Goal: Transaction & Acquisition: Purchase product/service

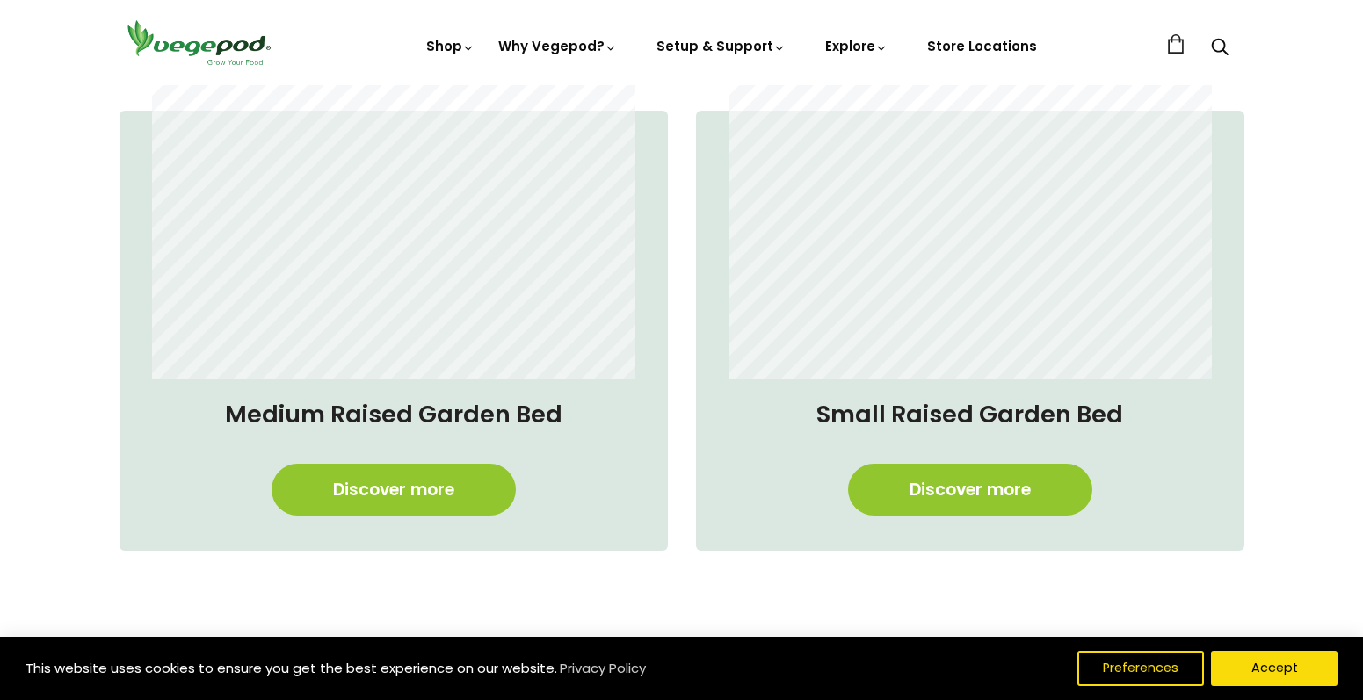
scroll to position [1780, 0]
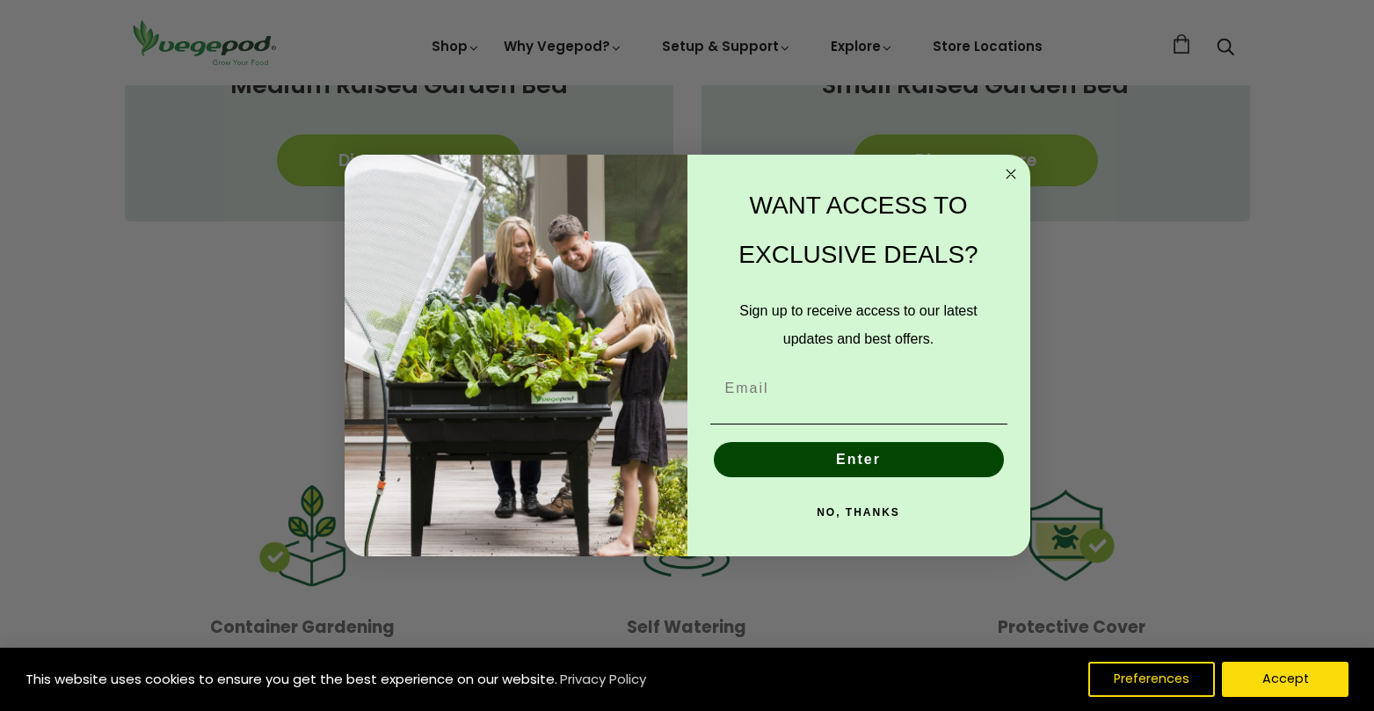
click at [1013, 172] on circle "Close dialog" at bounding box center [1010, 174] width 20 height 20
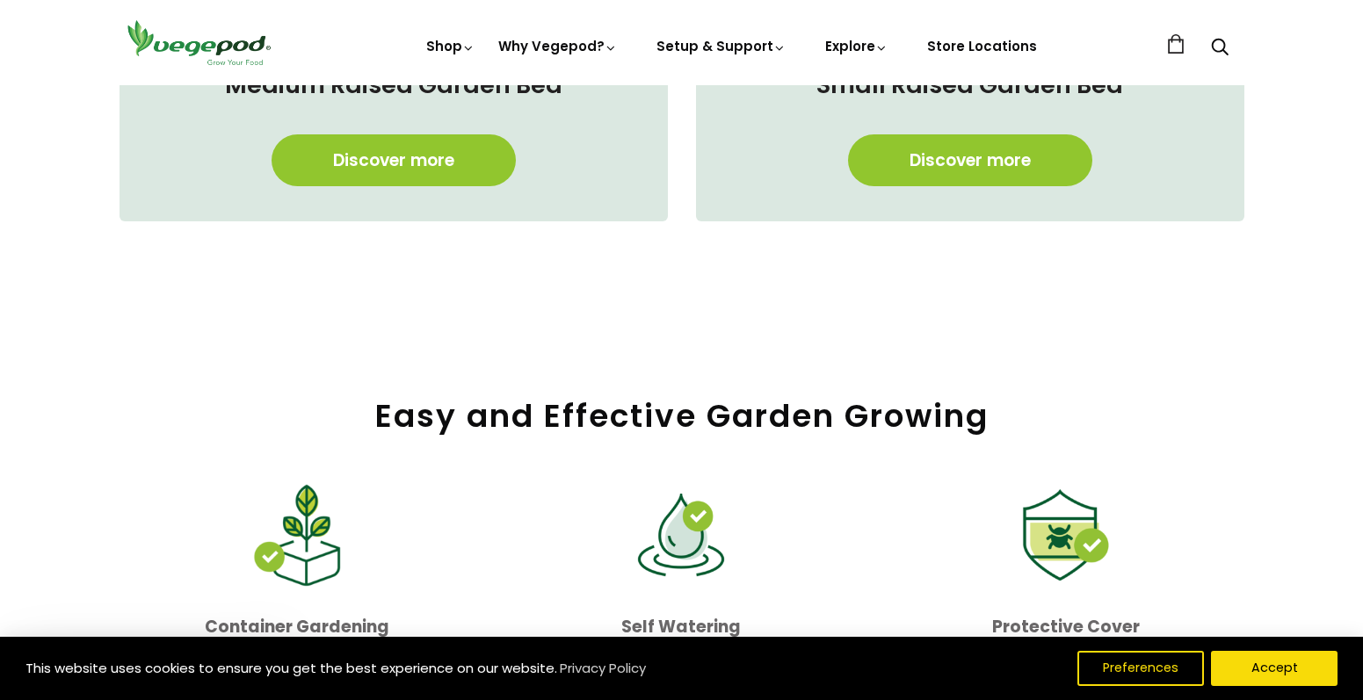
scroll to position [1582, 0]
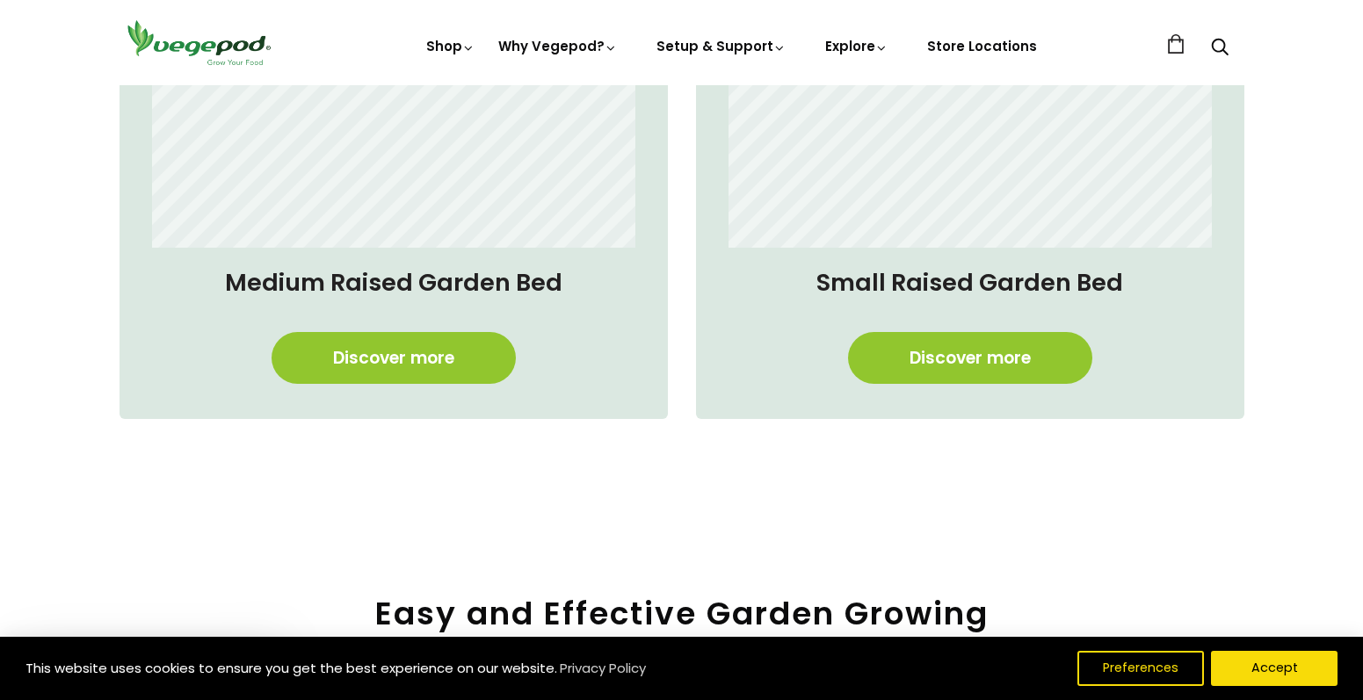
click at [426, 272] on h4 "Medium Raised Garden Bed" at bounding box center [393, 282] width 513 height 35
click at [417, 367] on link "Discover more" at bounding box center [394, 358] width 244 height 52
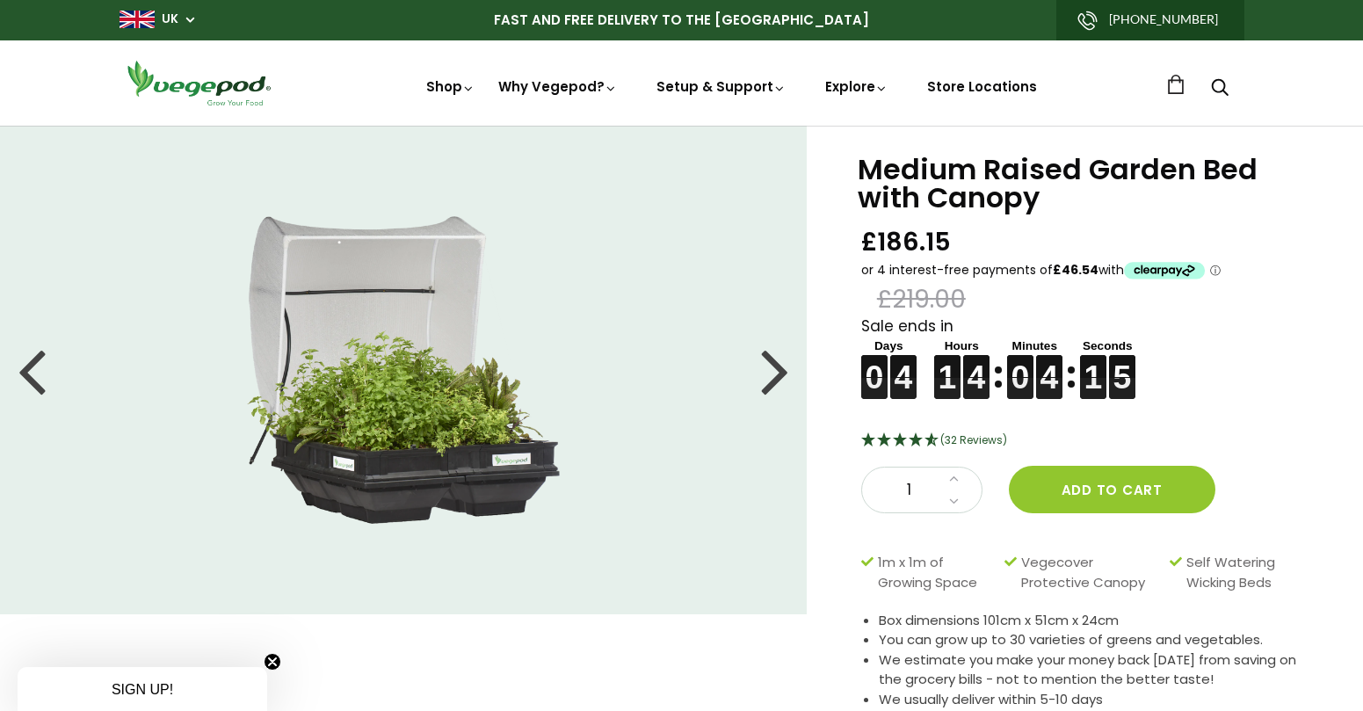
click at [784, 366] on div at bounding box center [775, 369] width 28 height 79
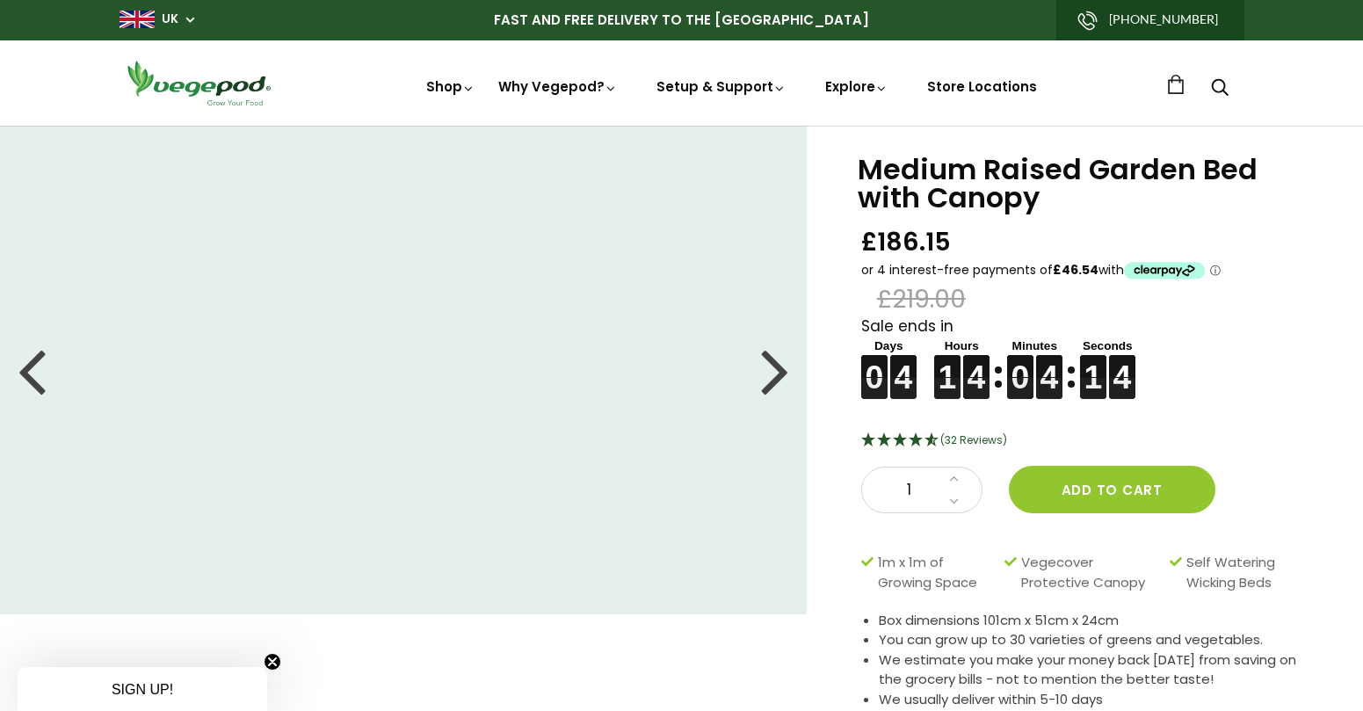
click at [784, 366] on div at bounding box center [775, 369] width 28 height 79
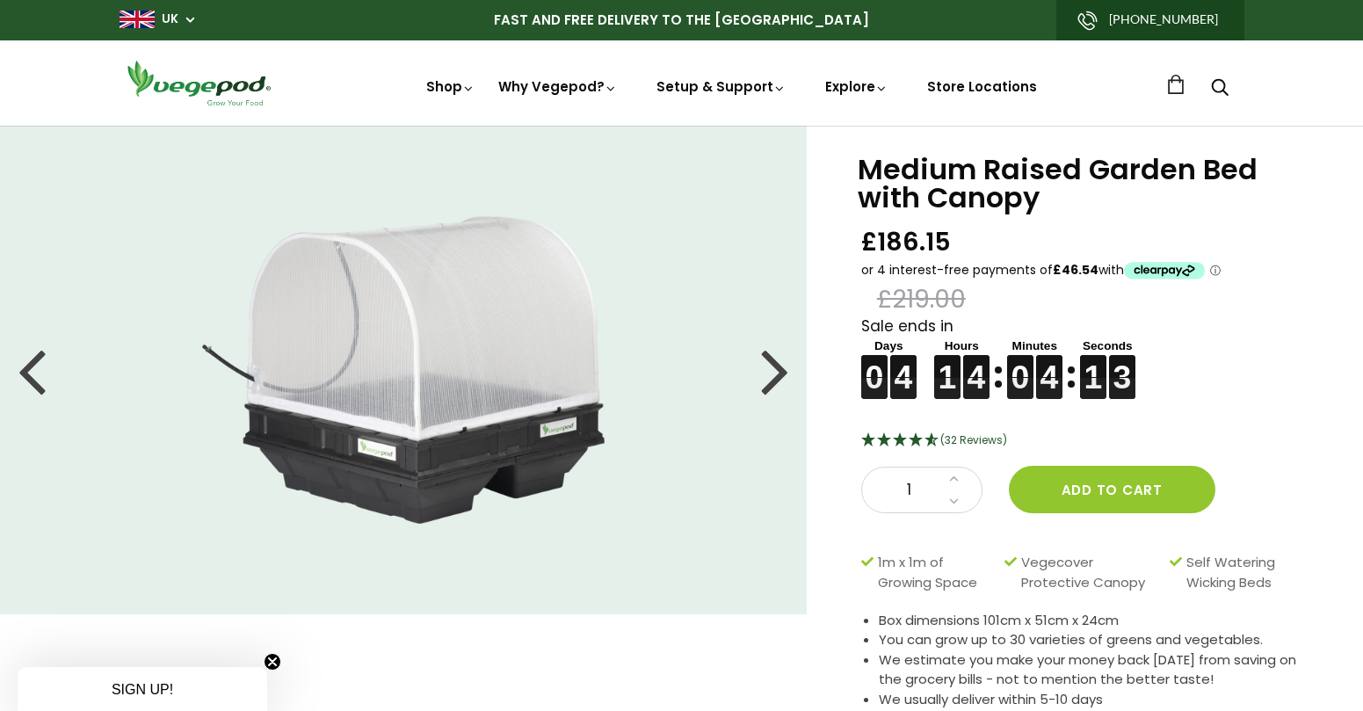
click at [784, 366] on div at bounding box center [775, 369] width 28 height 79
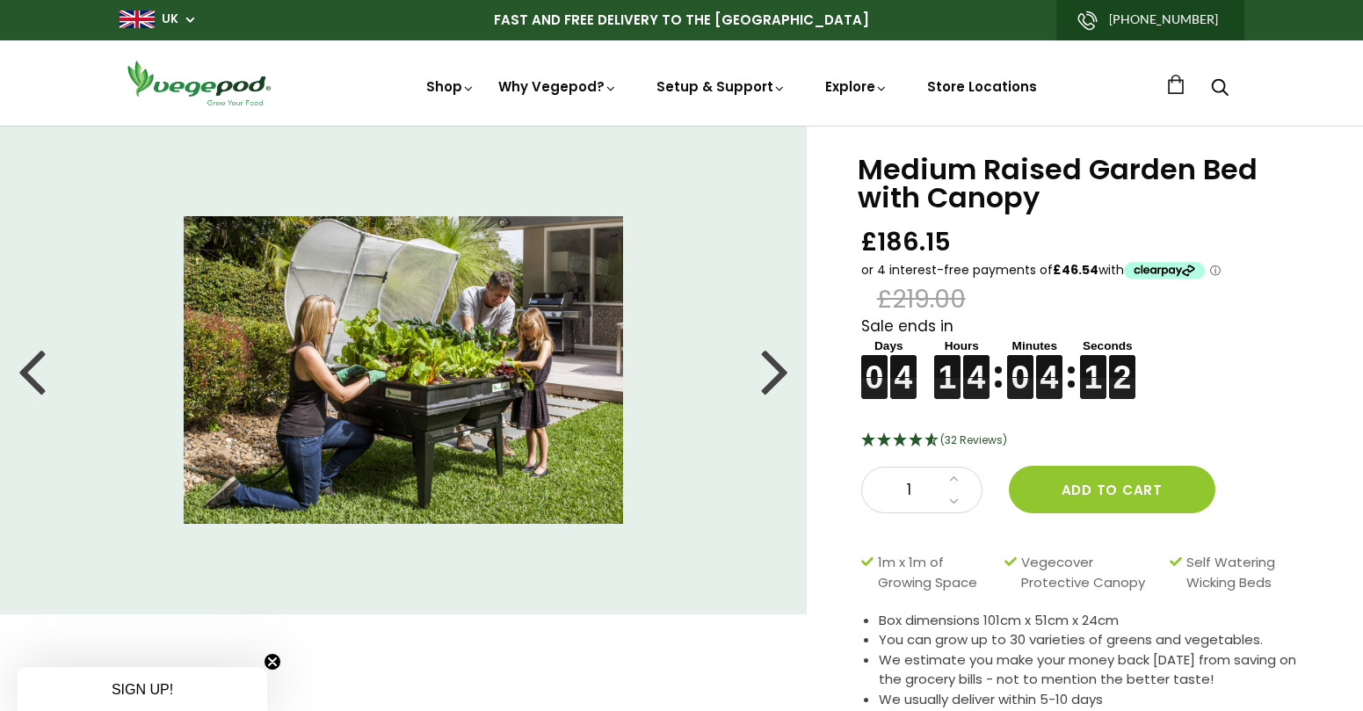
click at [784, 366] on div at bounding box center [775, 369] width 28 height 79
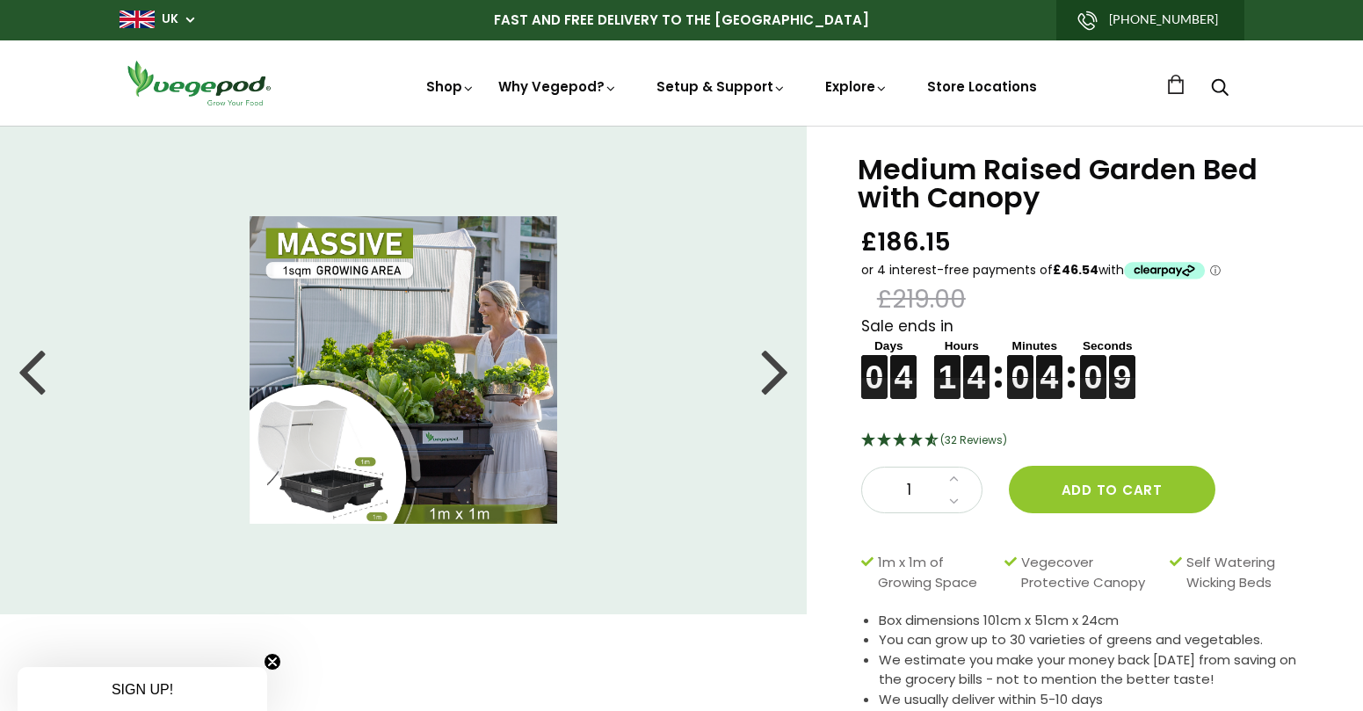
click at [787, 385] on div at bounding box center [775, 369] width 28 height 79
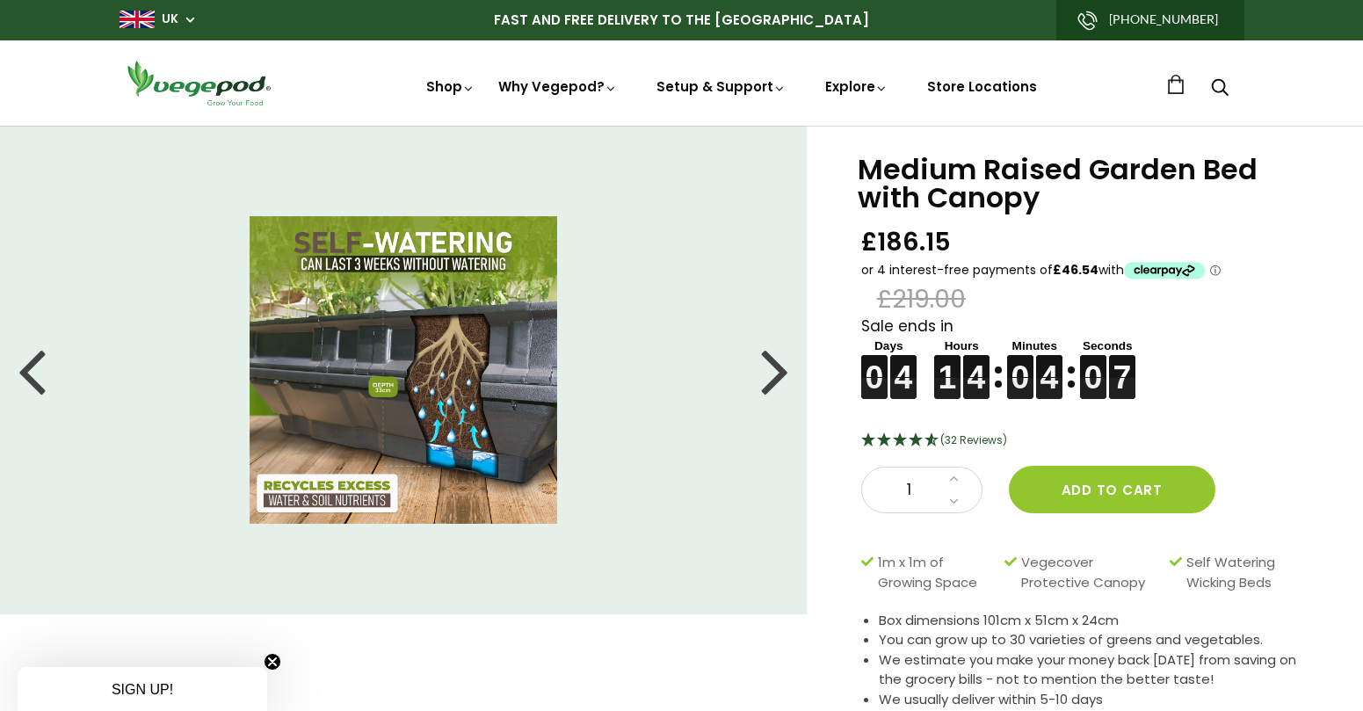
click at [784, 376] on div at bounding box center [775, 369] width 28 height 79
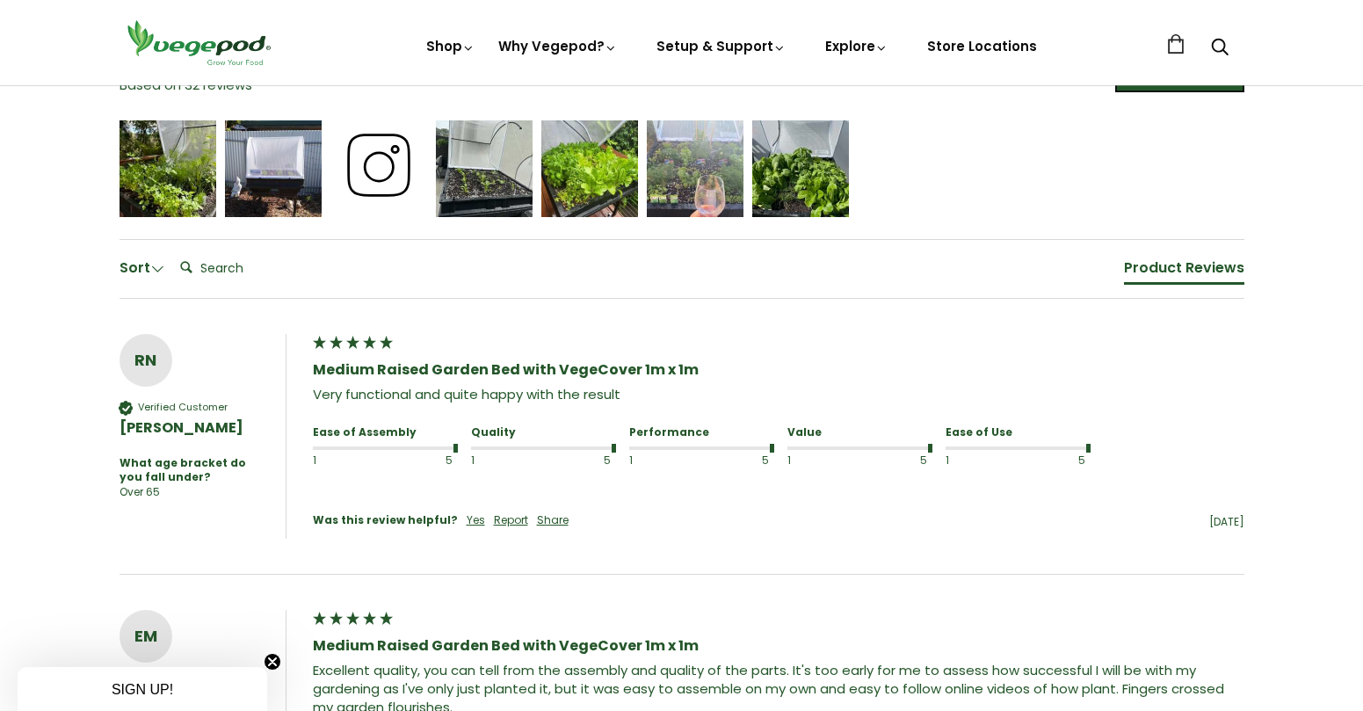
scroll to position [1516, 0]
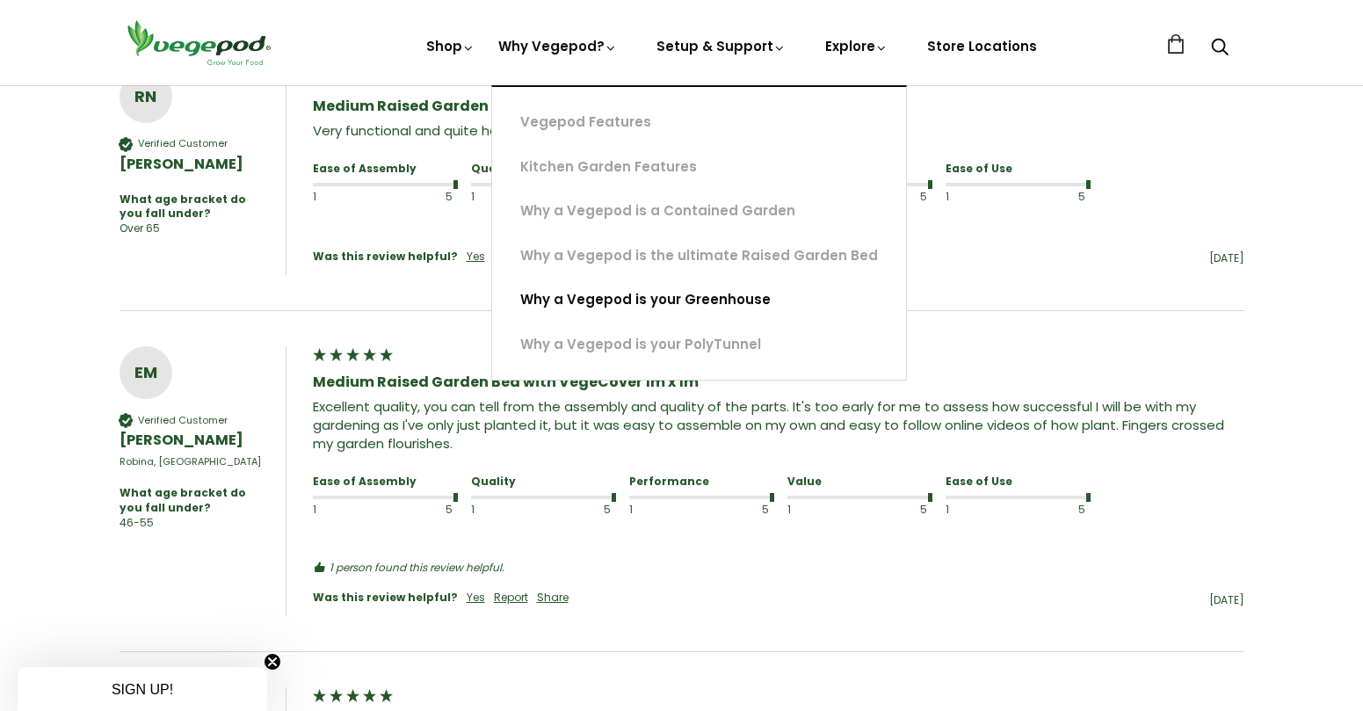
click at [748, 302] on link "Why a Vegepod is your Greenhouse" at bounding box center [699, 300] width 414 height 45
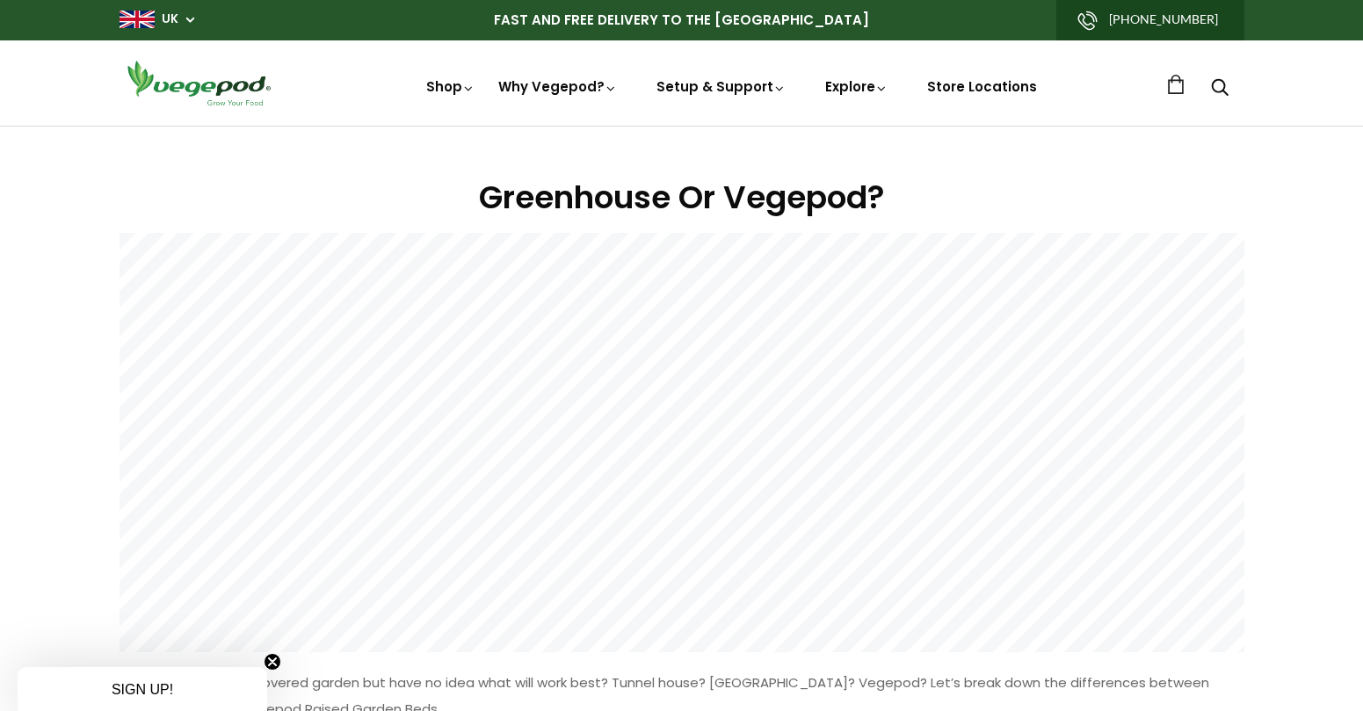
scroll to position [132, 0]
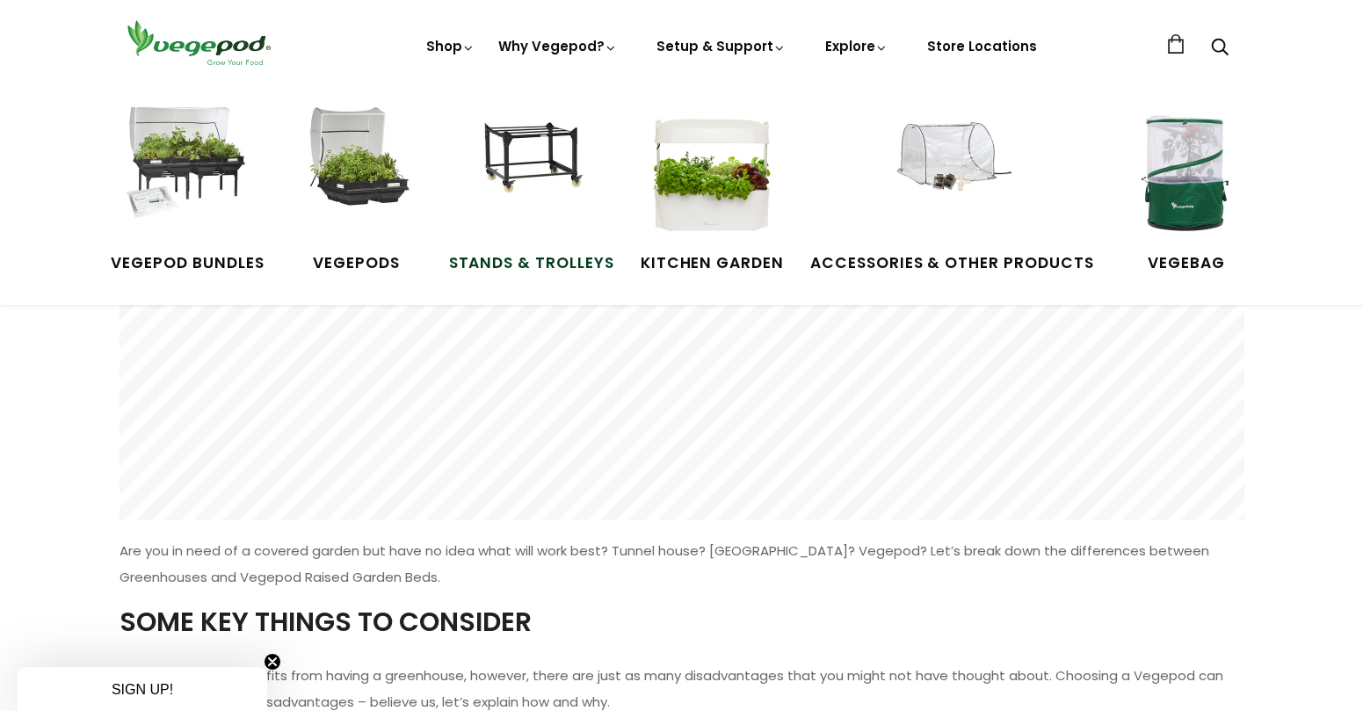
click at [552, 204] on img at bounding box center [532, 173] width 132 height 132
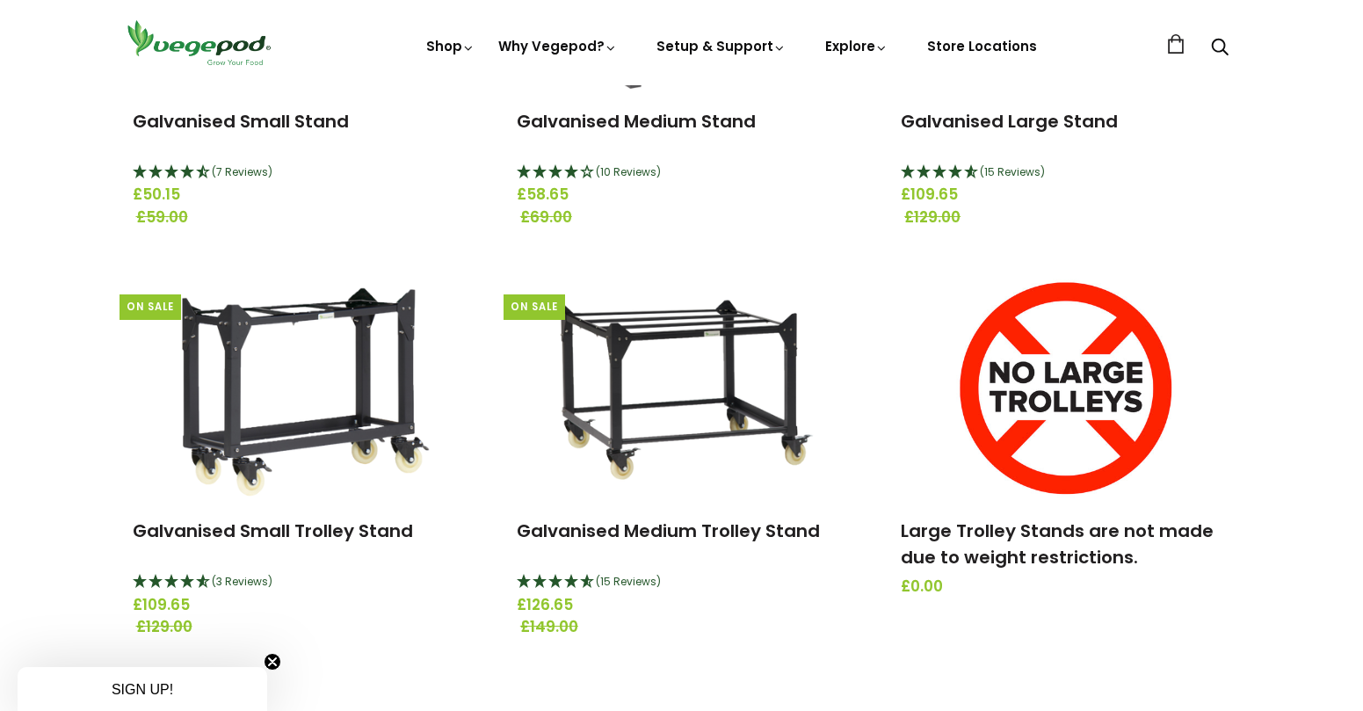
scroll to position [132, 0]
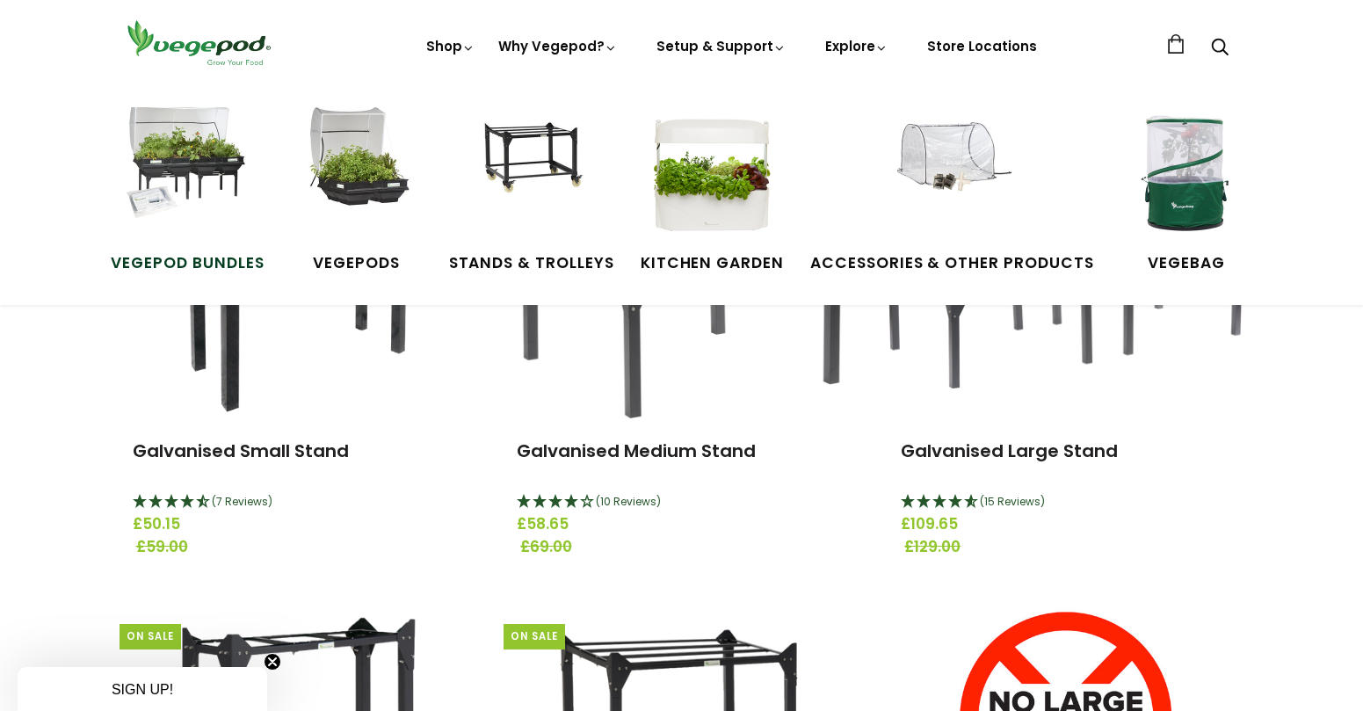
click at [235, 196] on img at bounding box center [187, 173] width 132 height 132
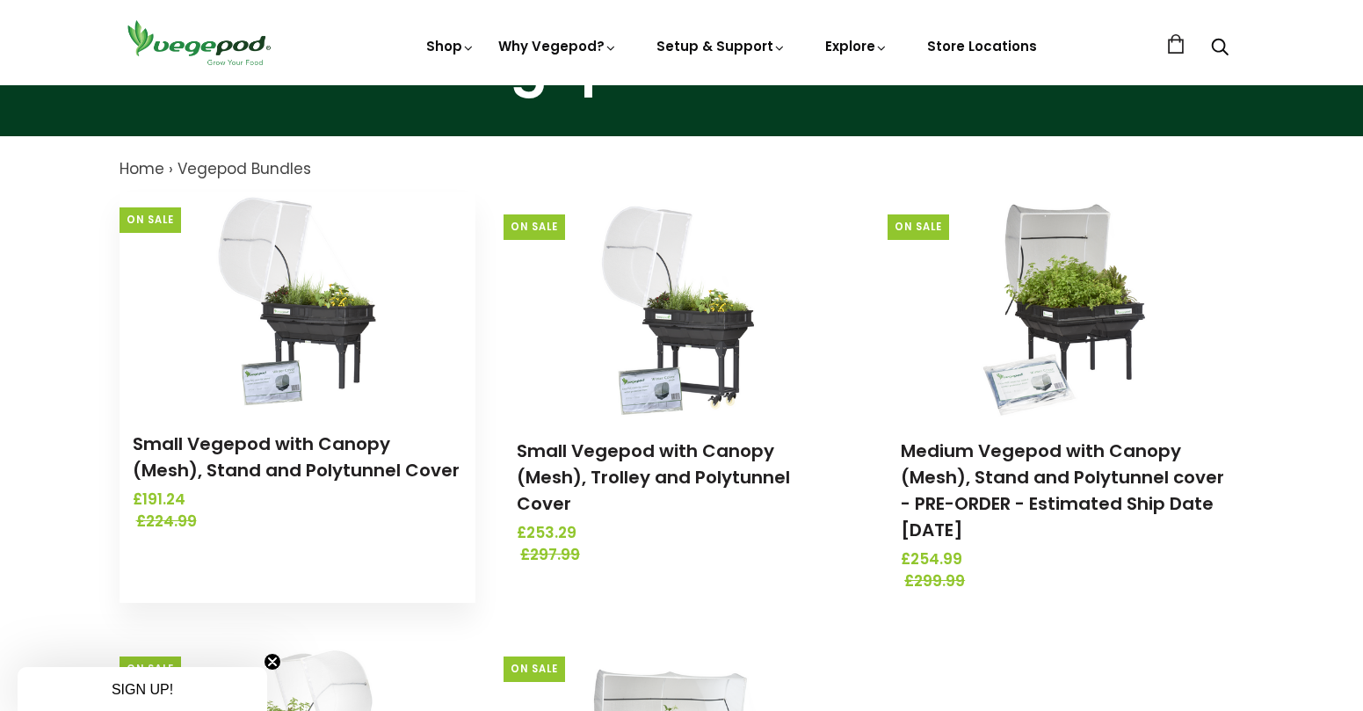
scroll to position [461, 0]
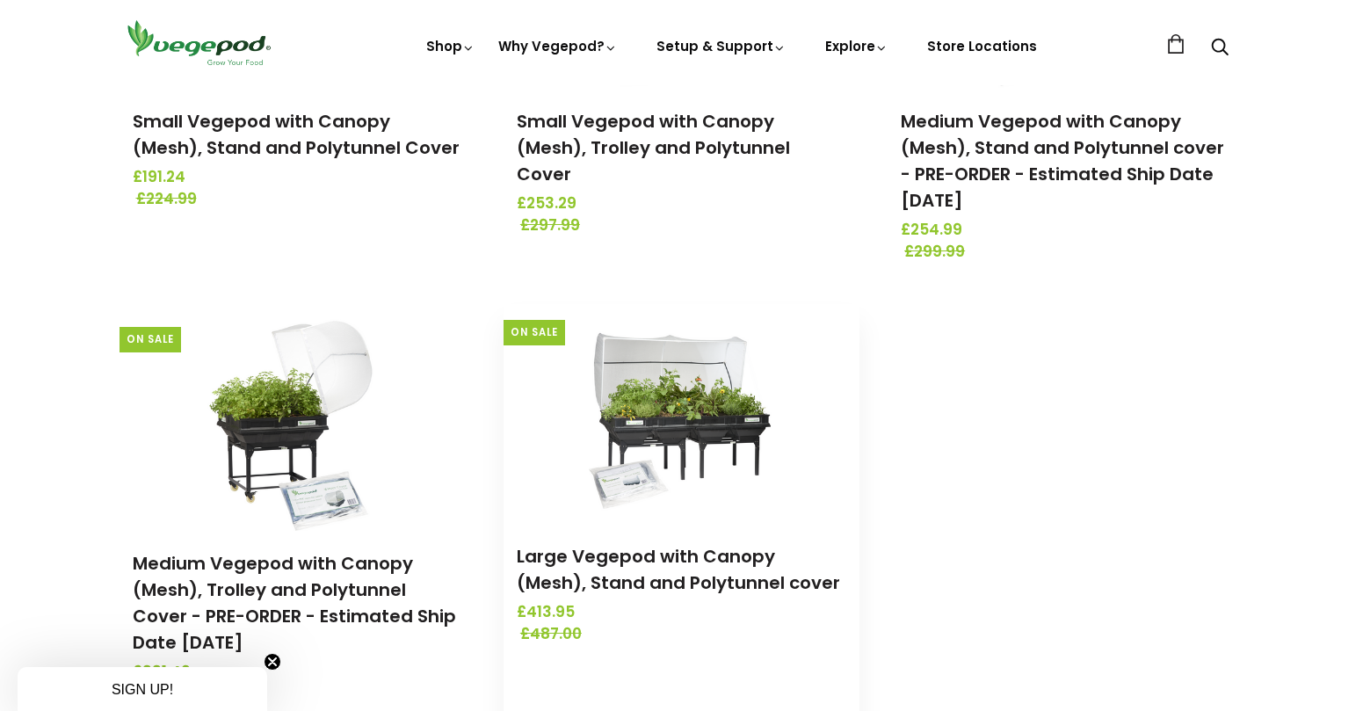
click at [730, 365] on img at bounding box center [681, 414] width 185 height 220
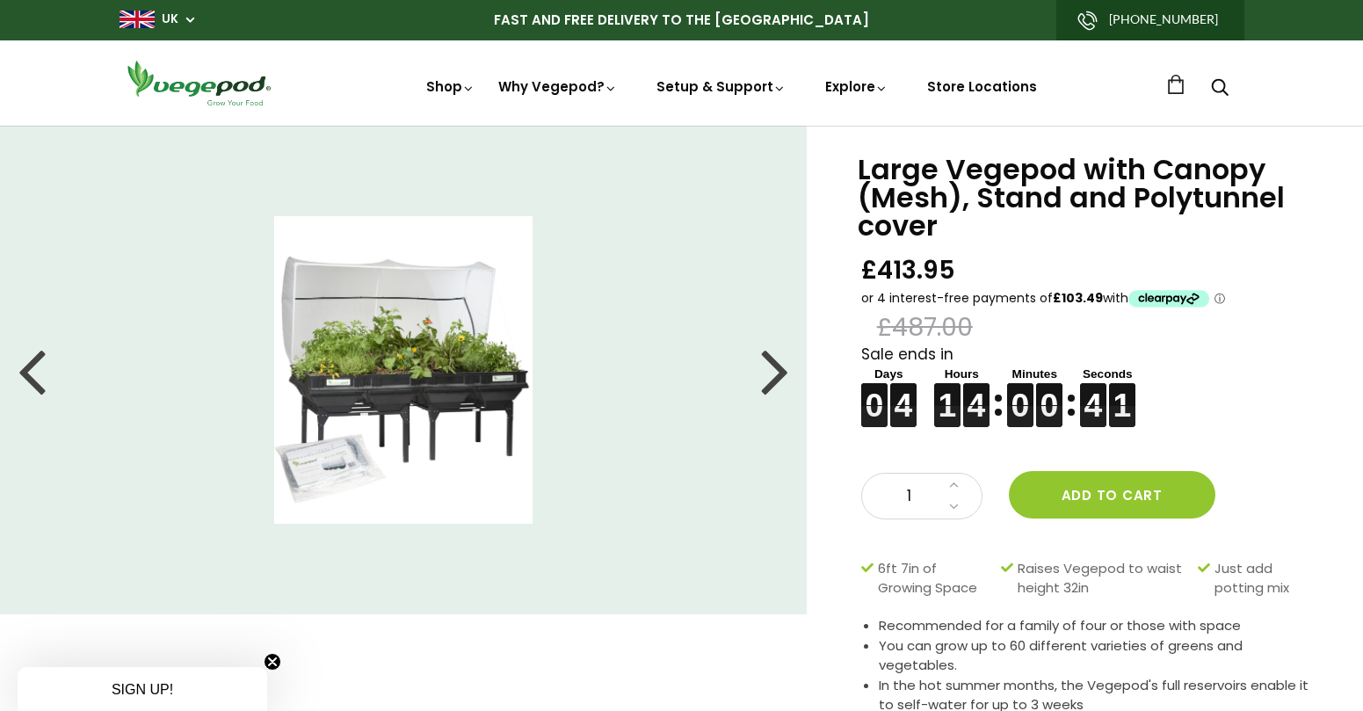
click at [792, 389] on li at bounding box center [403, 370] width 807 height 308
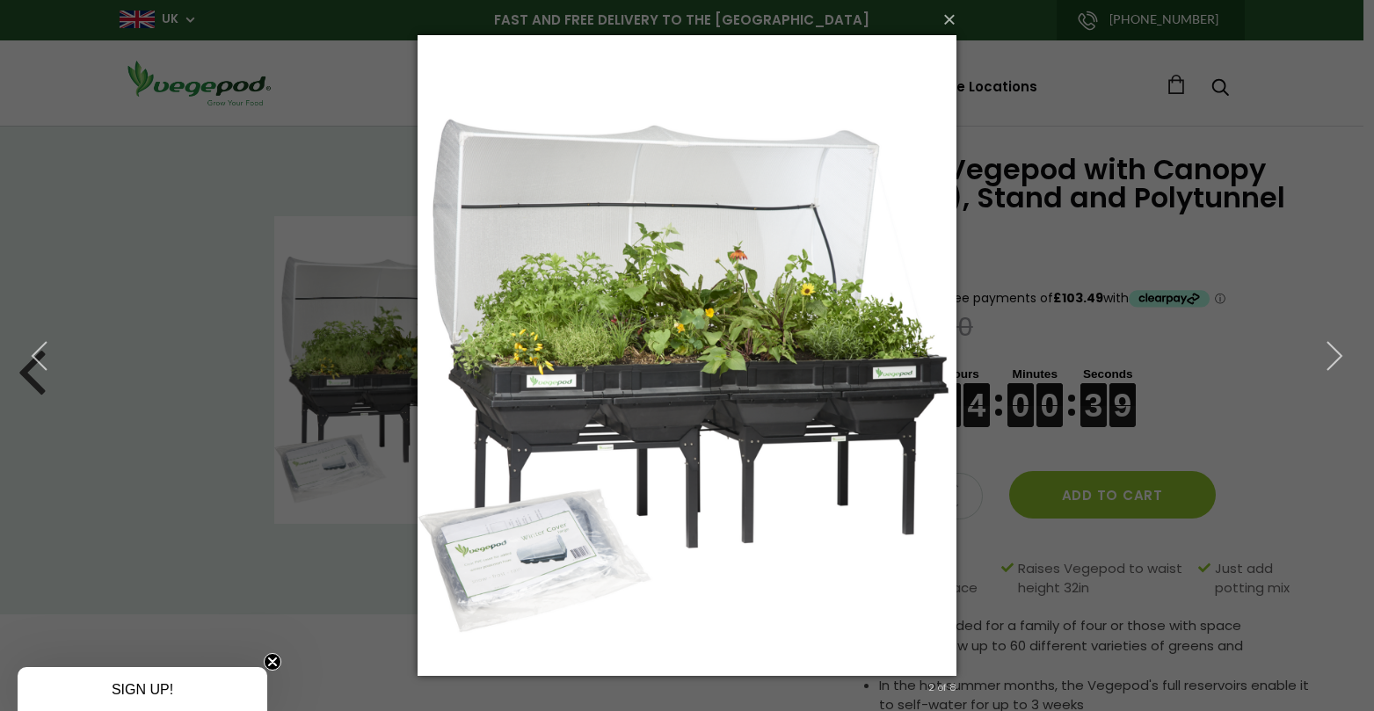
click at [135, 501] on div "× 2 of 8 Loading..." at bounding box center [687, 355] width 1374 height 711
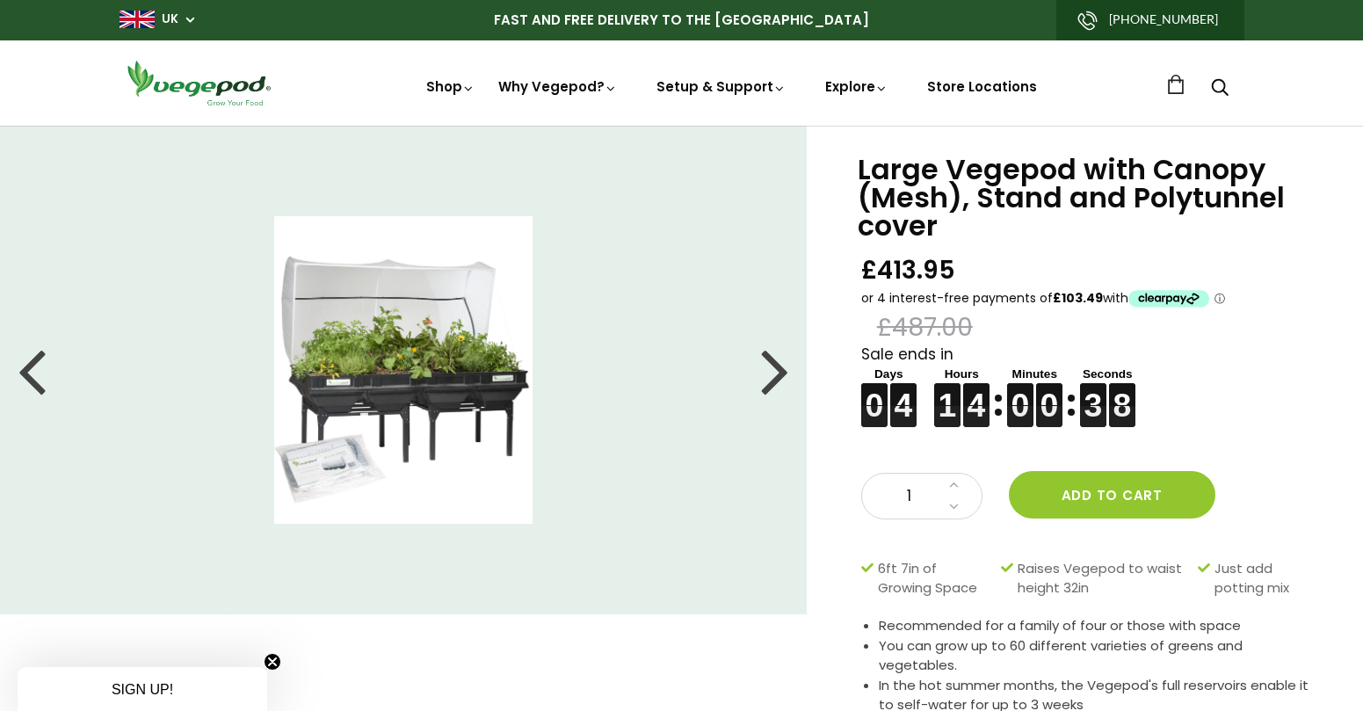
click at [791, 368] on li at bounding box center [403, 370] width 807 height 308
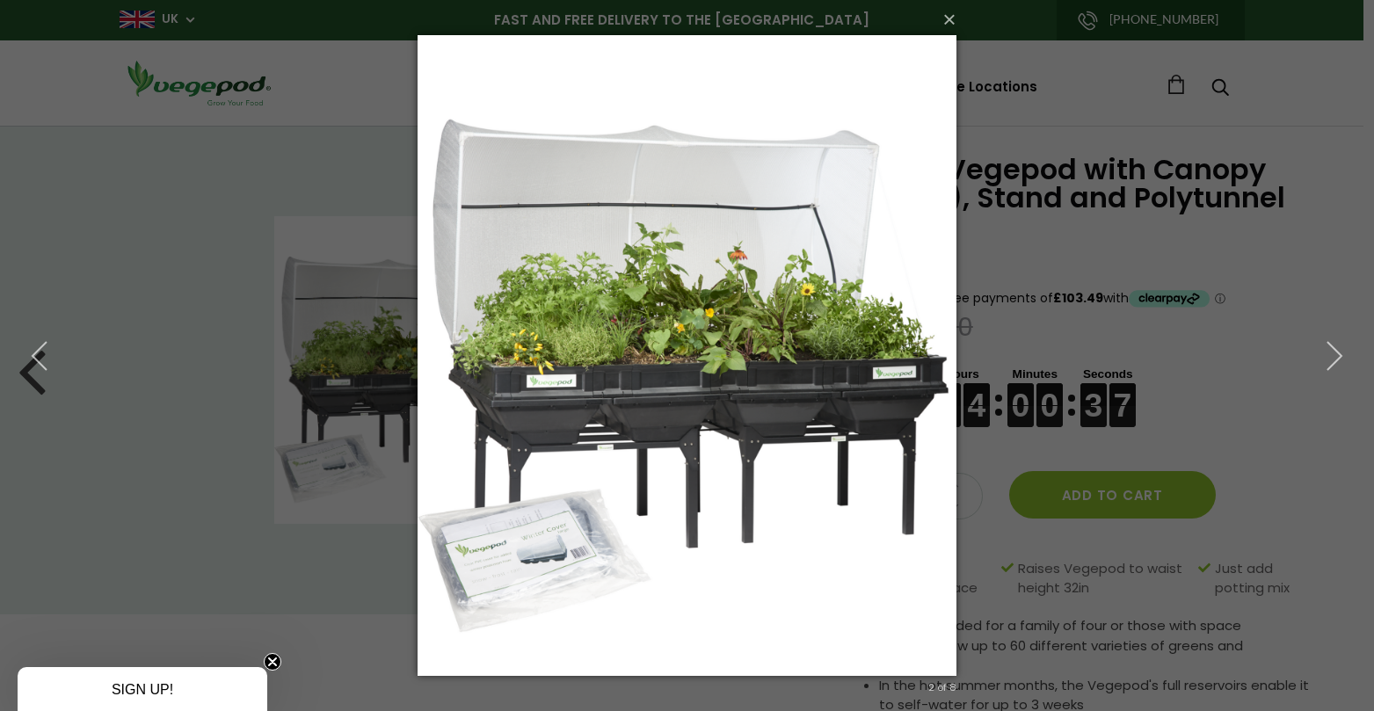
click at [996, 339] on div "× 2 of 8 Loading..." at bounding box center [687, 355] width 1374 height 711
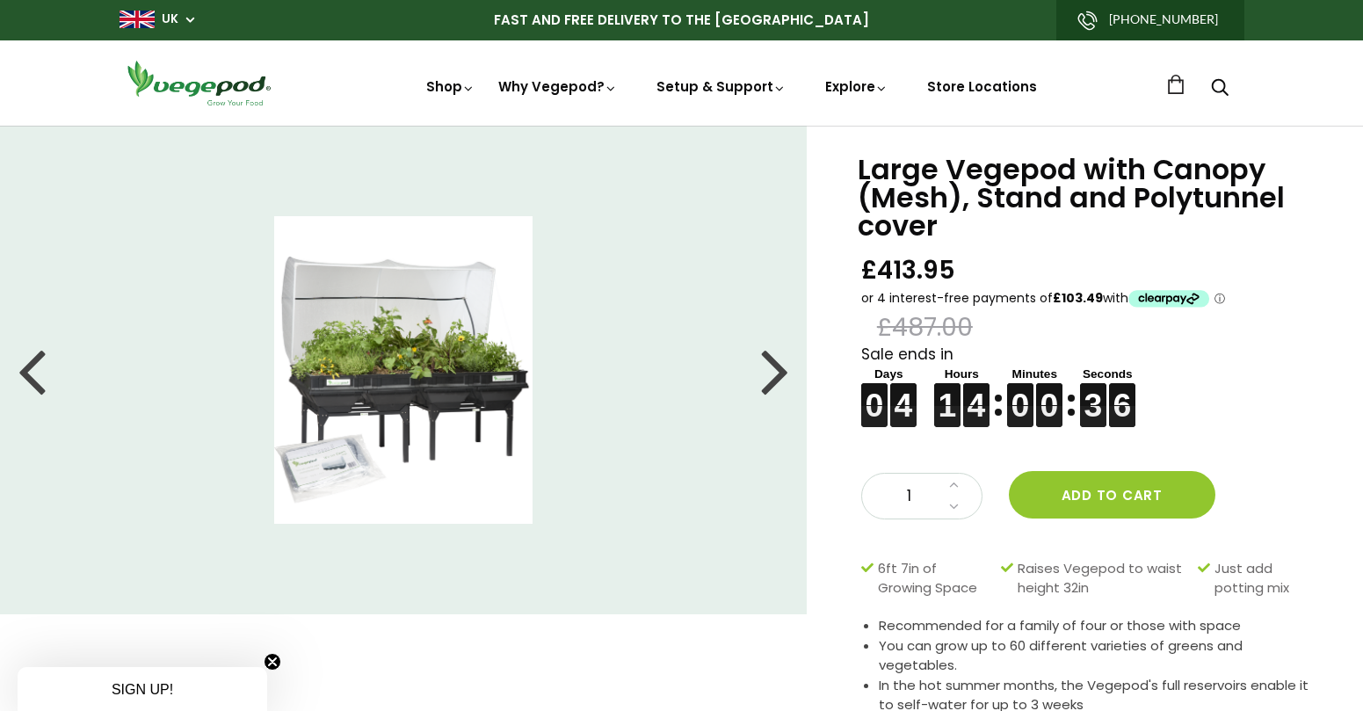
click at [772, 375] on div at bounding box center [775, 369] width 28 height 79
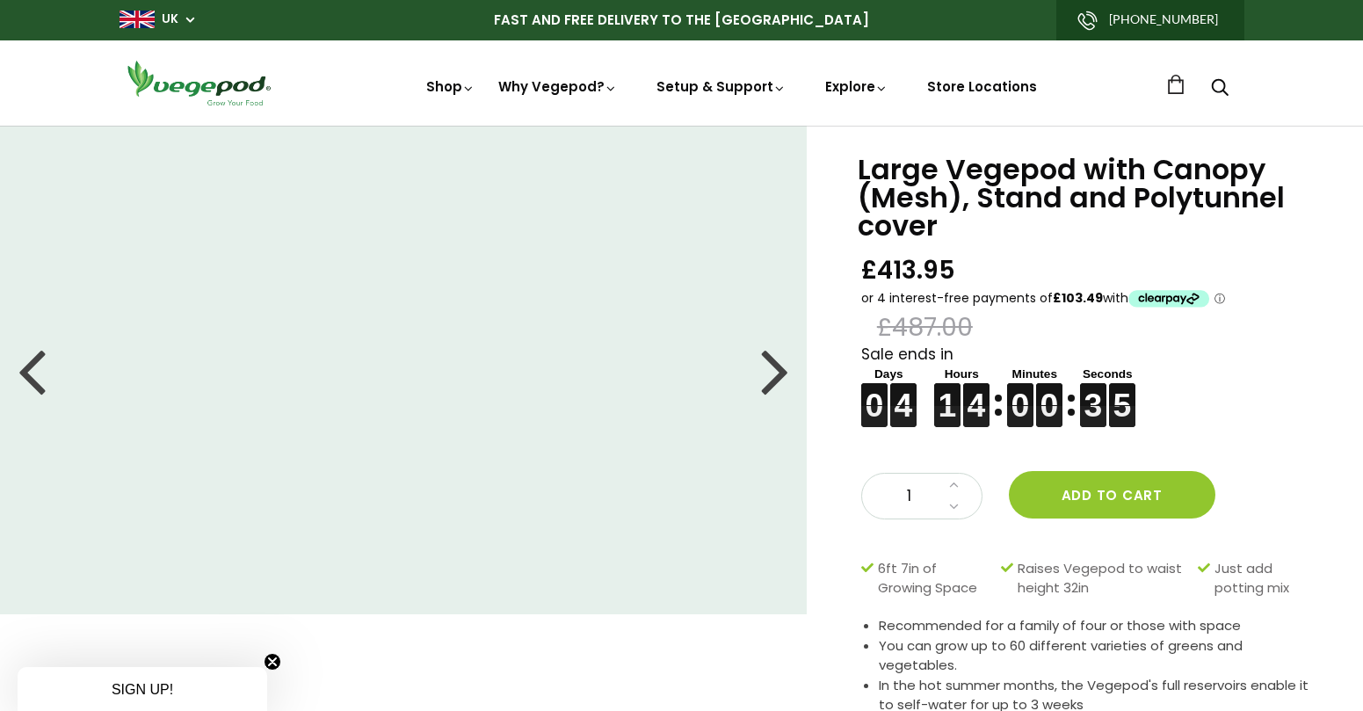
click at [772, 375] on div at bounding box center [775, 369] width 28 height 79
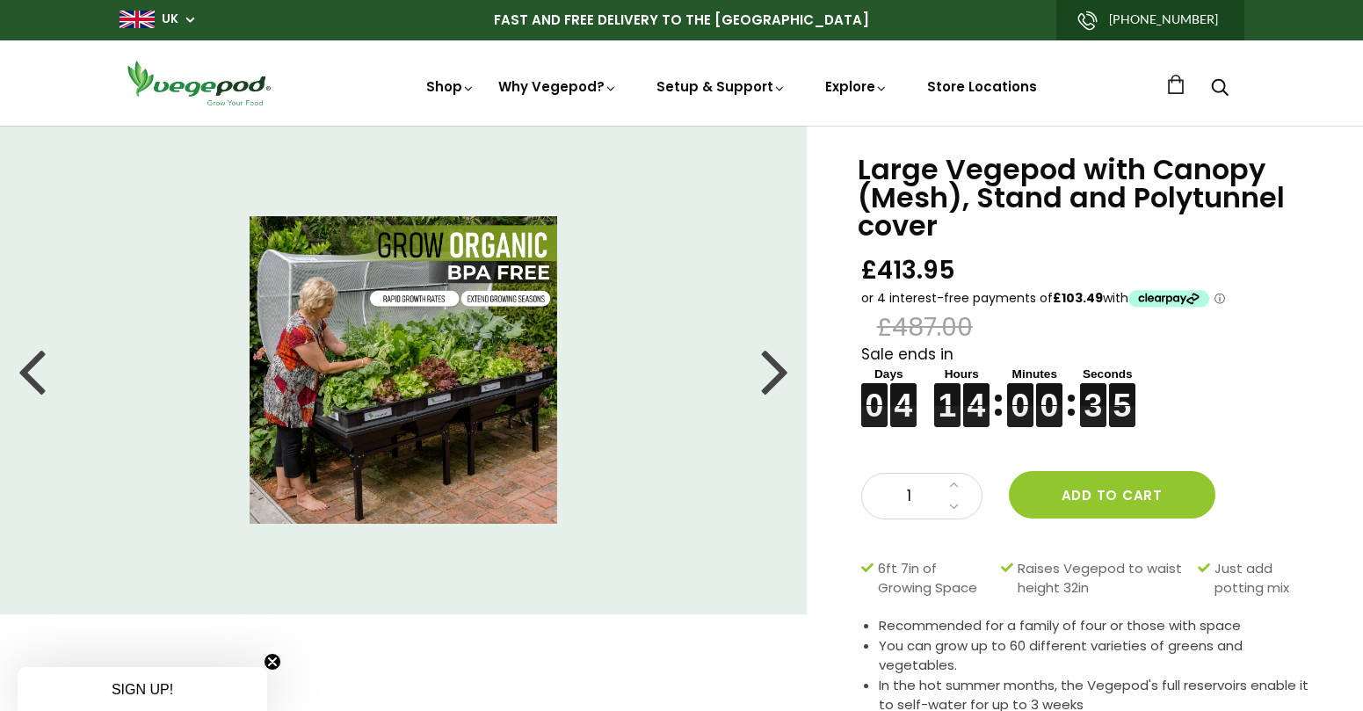
click at [772, 375] on div at bounding box center [775, 369] width 28 height 79
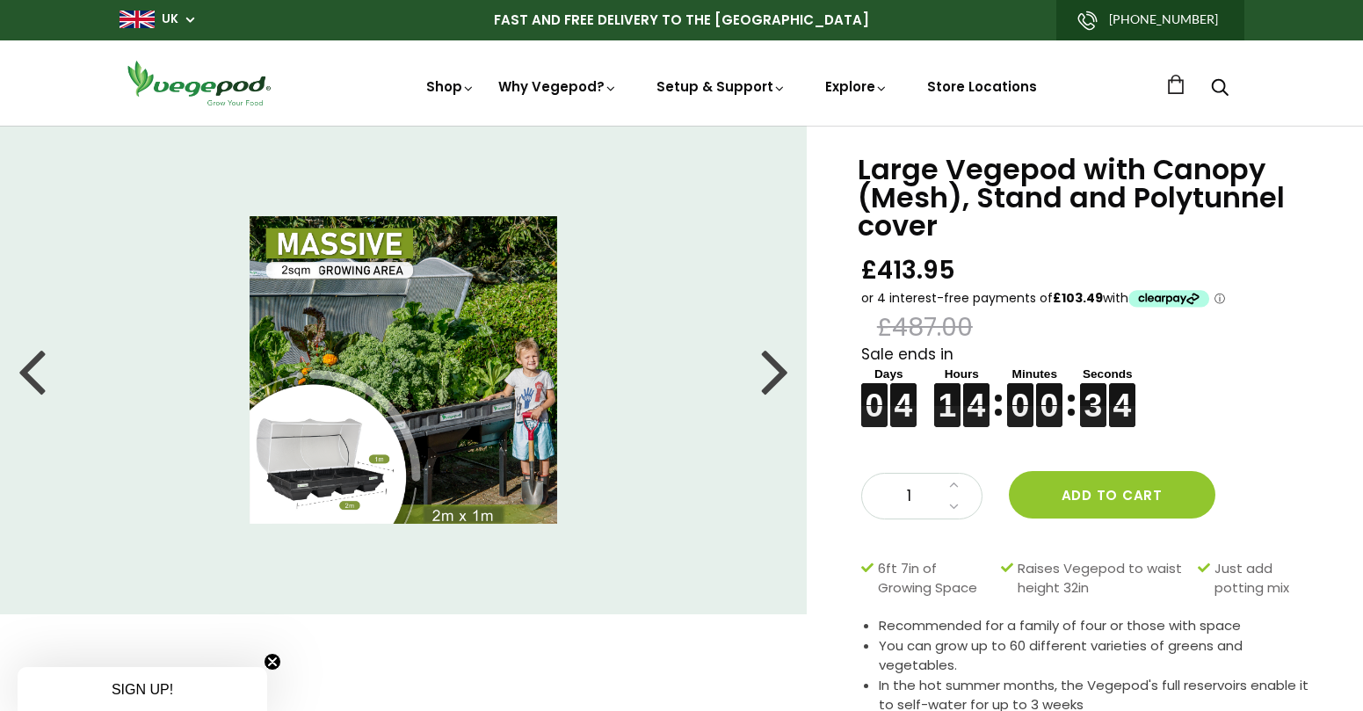
click at [772, 375] on div at bounding box center [775, 369] width 28 height 79
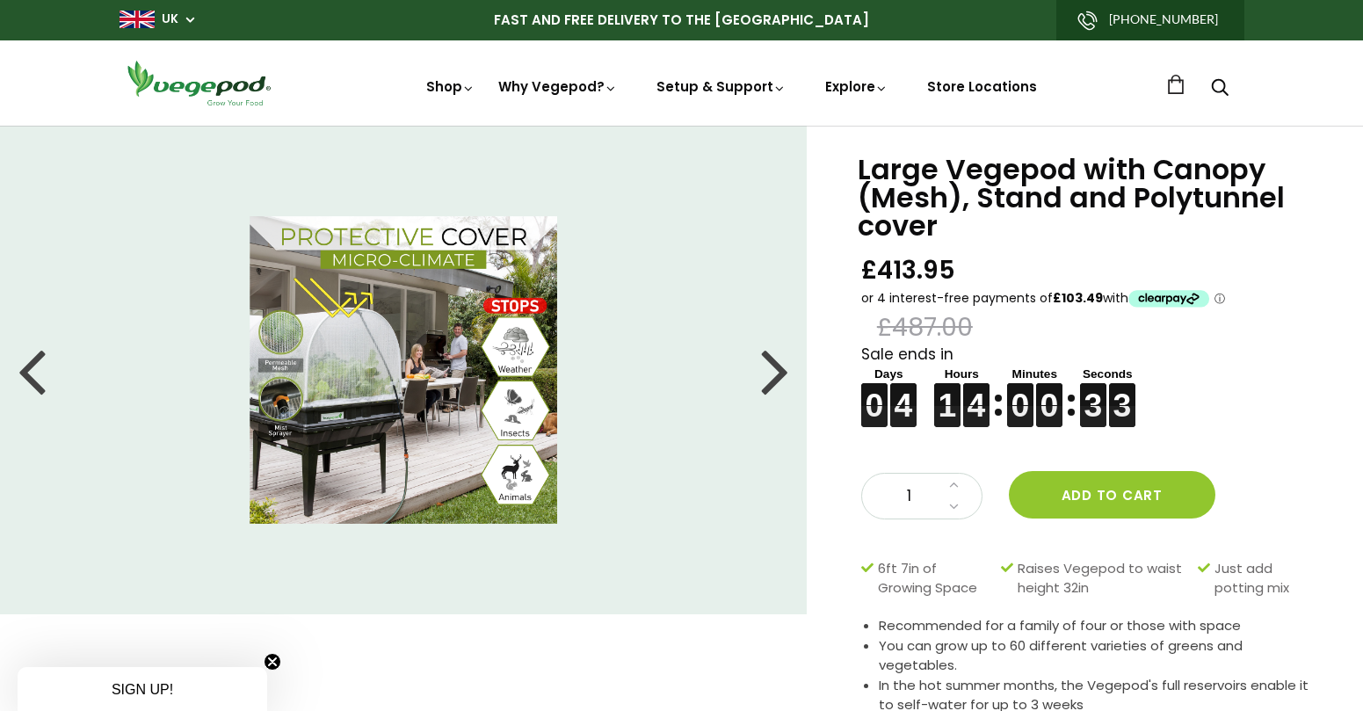
click at [772, 375] on div at bounding box center [775, 369] width 28 height 79
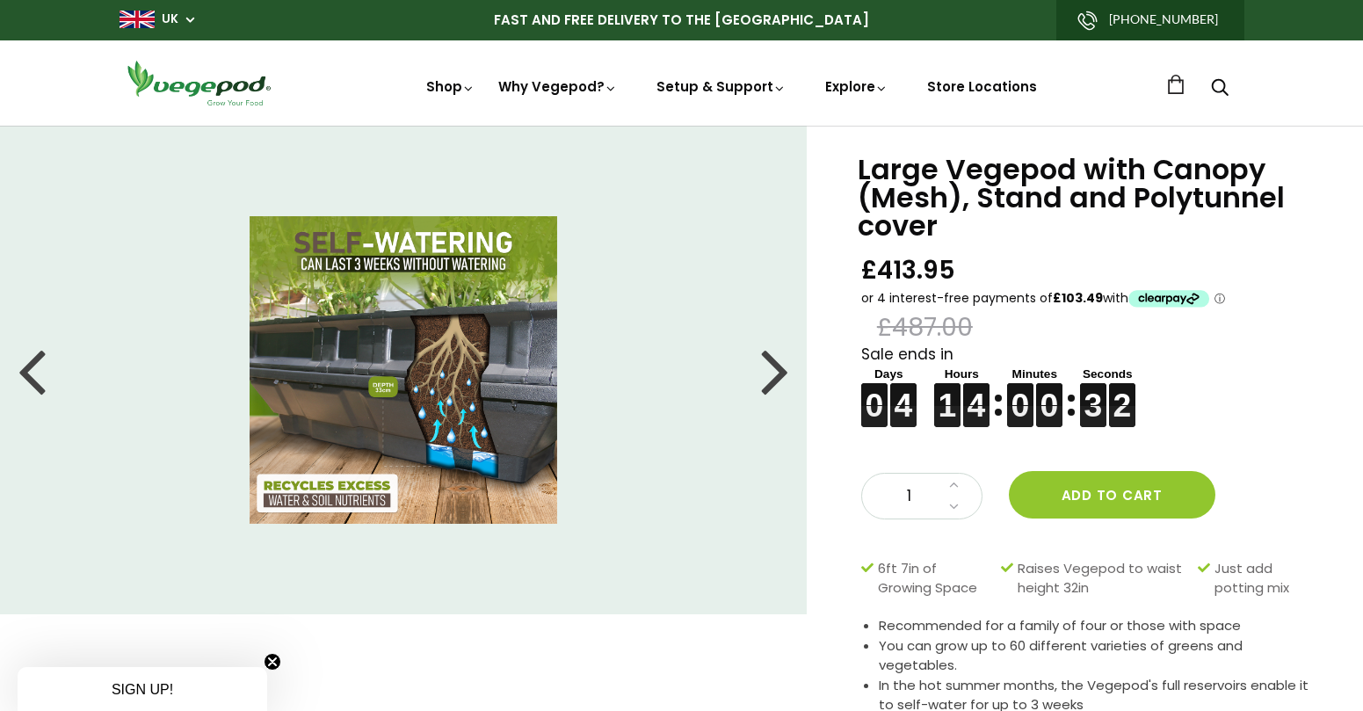
click at [766, 373] on div at bounding box center [775, 369] width 28 height 79
